Goal: Complete application form

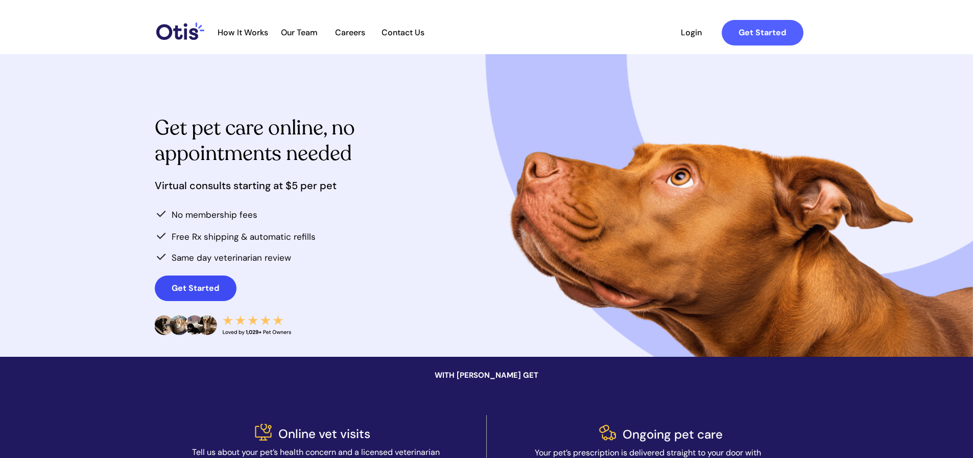
click at [191, 290] on strong "Get Started" at bounding box center [196, 288] width 48 height 11
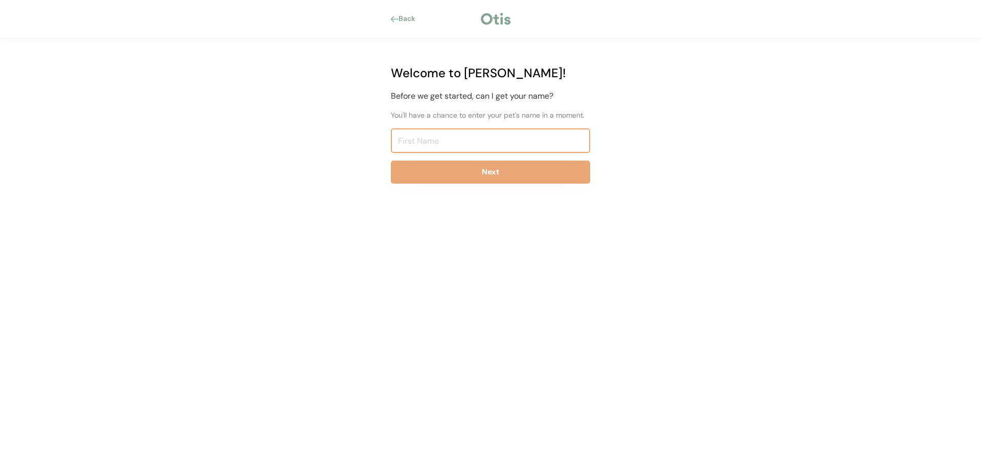
click at [473, 142] on input "input" at bounding box center [490, 140] width 199 height 25
type input "Biskit"
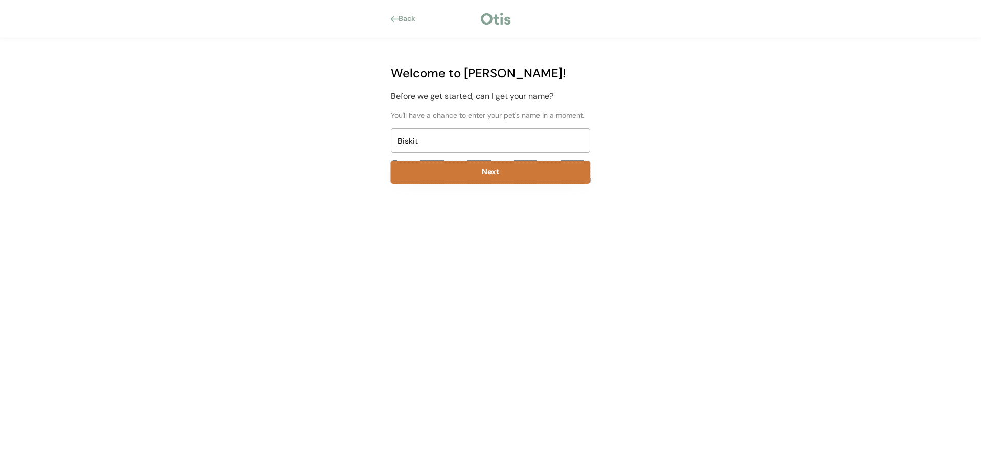
click at [484, 168] on button "Next" at bounding box center [490, 171] width 199 height 23
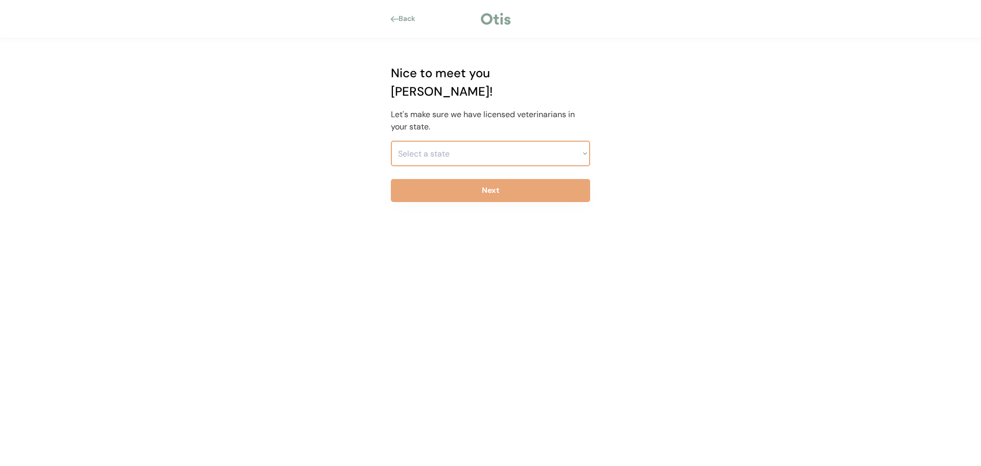
click at [547, 141] on select "Select a state Alabama Alaska American Samoa Arizona Arkansas California Colora…" at bounding box center [490, 154] width 199 height 26
select select ""1348695171700984260__LOOKUP__1704914077415x116139801674519420""
click at [391, 141] on select "Select a state Alabama Alaska American Samoa Arizona Arkansas California Colora…" at bounding box center [490, 154] width 199 height 26
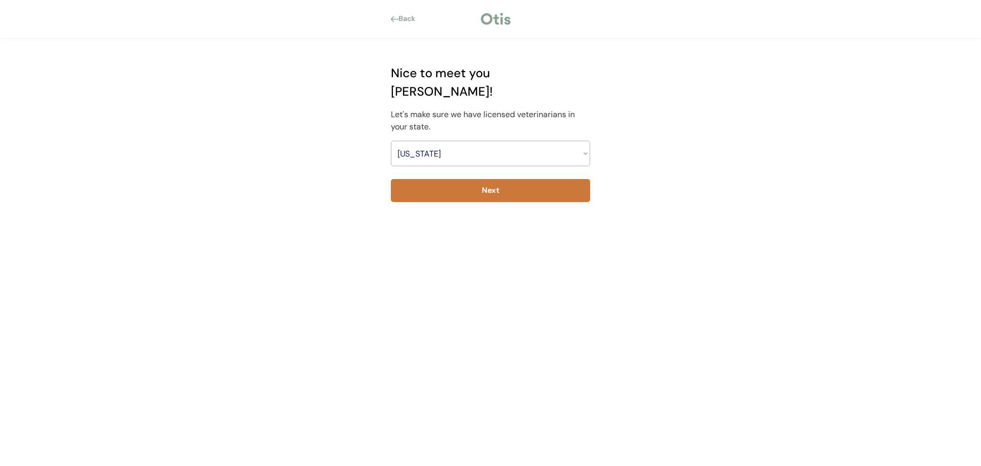
drag, startPoint x: 566, startPoint y: 179, endPoint x: 561, endPoint y: 180, distance: 5.2
click at [562, 180] on button "Next" at bounding box center [490, 190] width 199 height 23
